Goal: Task Accomplishment & Management: Manage account settings

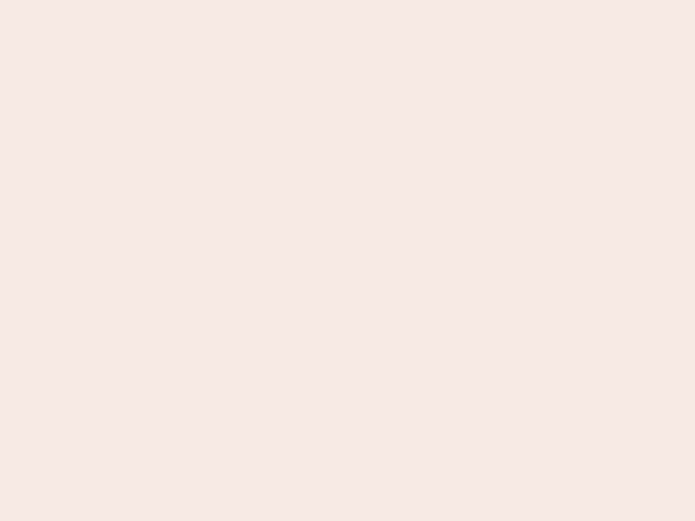
click at [347, 261] on nb-app "Almost there Thank you for registering for Newbook. Your account is under revie…" at bounding box center [347, 260] width 695 height 521
click at [347, 0] on nb-app "Almost there Thank you for registering for Newbook. Your account is under revie…" at bounding box center [347, 260] width 695 height 521
click at [371, 0] on nb-app "Almost there Thank you for registering for Newbook. Your account is under revie…" at bounding box center [347, 260] width 695 height 521
click at [347, 261] on nb-app "Almost there Thank you for registering for Newbook. Your account is under revie…" at bounding box center [347, 260] width 695 height 521
click at [347, 0] on nb-app "Almost there Thank you for registering for Newbook. Your account is under revie…" at bounding box center [347, 260] width 695 height 521
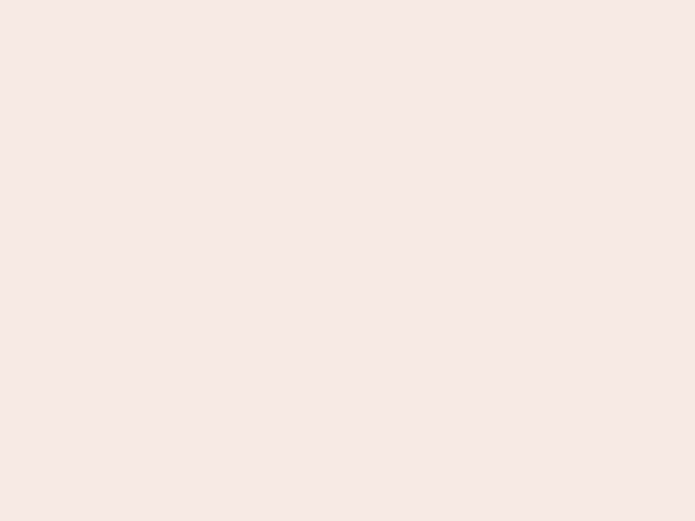
click at [243, 0] on nb-app "Almost there Thank you for registering for Newbook. Your account is under revie…" at bounding box center [347, 260] width 695 height 521
click at [347, 261] on nb-app "Almost there Thank you for registering for Newbook. Your account is under revie…" at bounding box center [347, 260] width 695 height 521
click at [347, 0] on nb-app "Almost there Thank you for registering for Newbook. Your account is under revie…" at bounding box center [347, 260] width 695 height 521
click at [243, 0] on nb-app "Almost there Thank you for registering for Newbook. Your account is under revie…" at bounding box center [347, 260] width 695 height 521
click at [347, 261] on nb-app "Almost there Thank you for registering for Newbook. Your account is under revie…" at bounding box center [347, 260] width 695 height 521
